Goal: Information Seeking & Learning: Learn about a topic

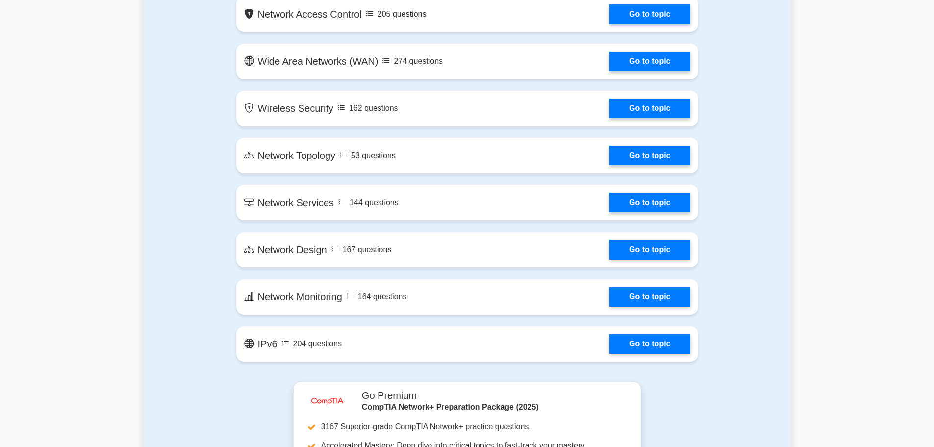
scroll to position [1423, 0]
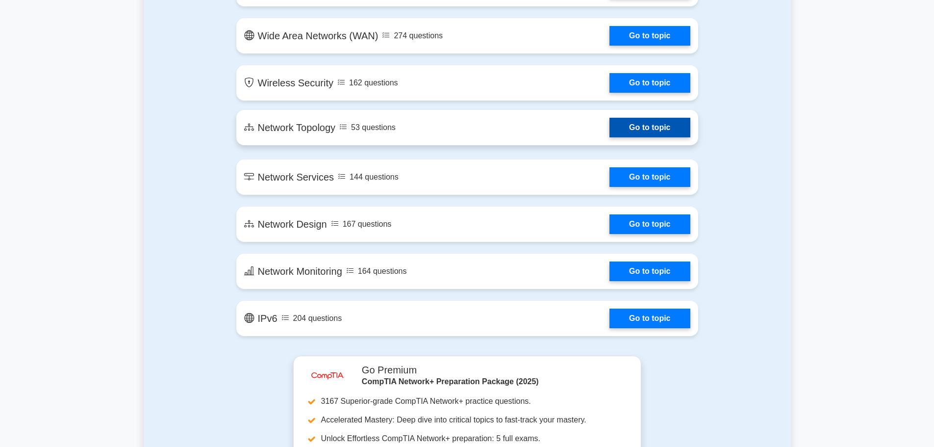
click at [624, 133] on link "Go to topic" at bounding box center [650, 128] width 80 height 20
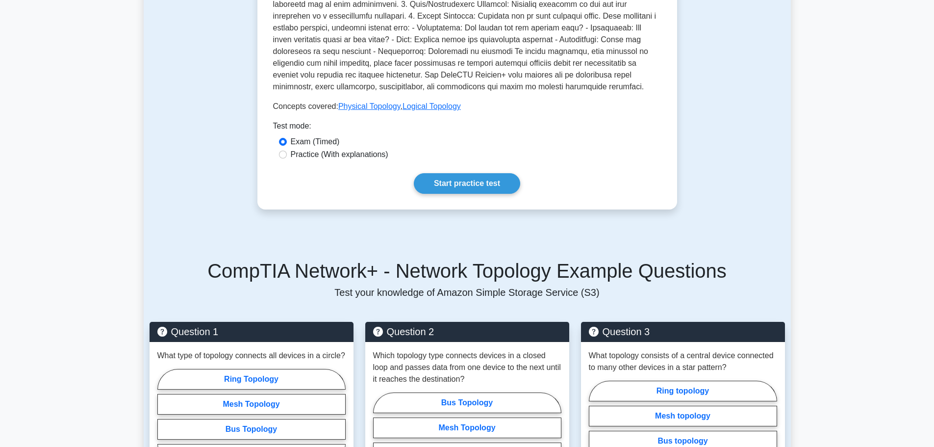
scroll to position [343, 0]
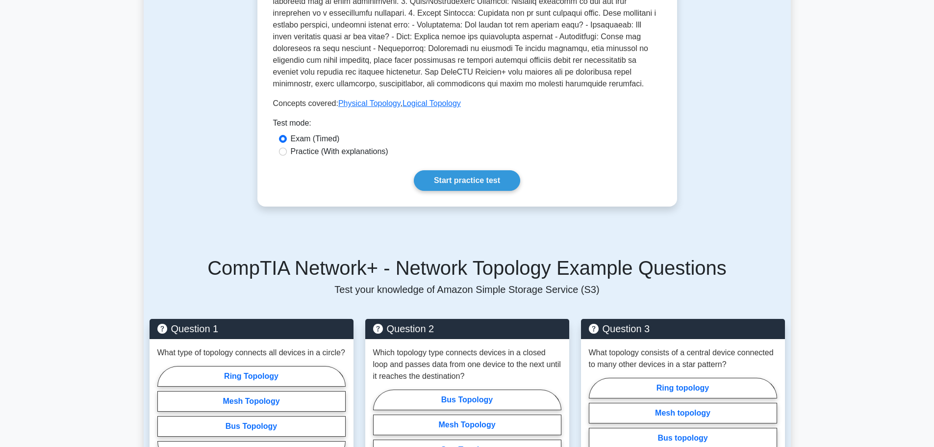
click at [292, 157] on label "Practice (With explanations)" at bounding box center [340, 152] width 98 height 12
click at [287, 155] on input "Practice (With explanations)" at bounding box center [283, 152] width 8 height 8
radio input "true"
click at [447, 191] on link "Start practice test" at bounding box center [467, 180] width 106 height 21
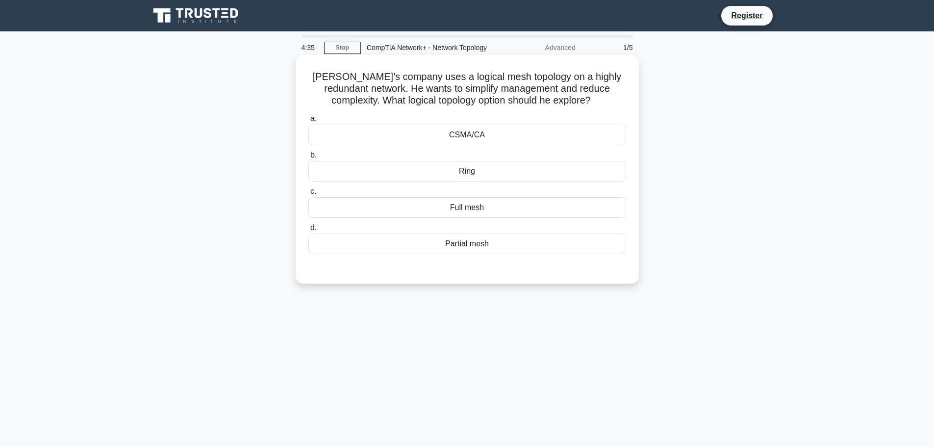
click at [473, 172] on div "Ring" at bounding box center [468, 171] width 318 height 21
click at [309, 158] on input "b. Ring" at bounding box center [309, 155] width 0 height 6
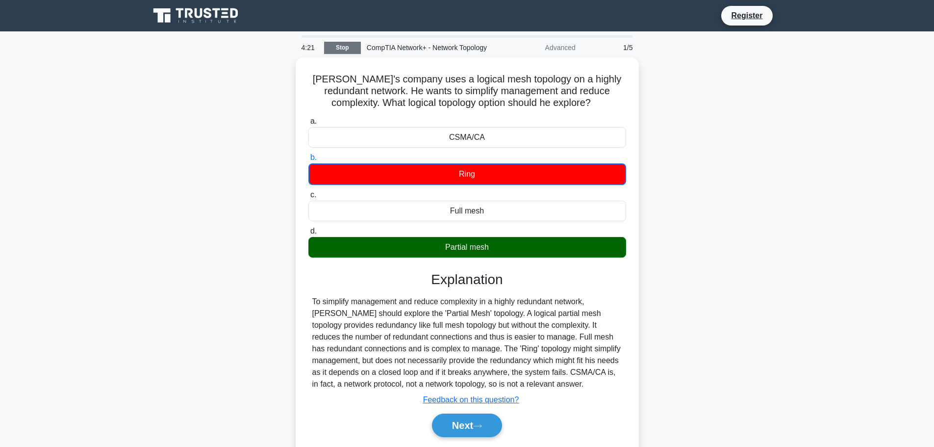
click at [358, 50] on link "Stop" at bounding box center [342, 48] width 37 height 12
